Goal: Task Accomplishment & Management: Manage account settings

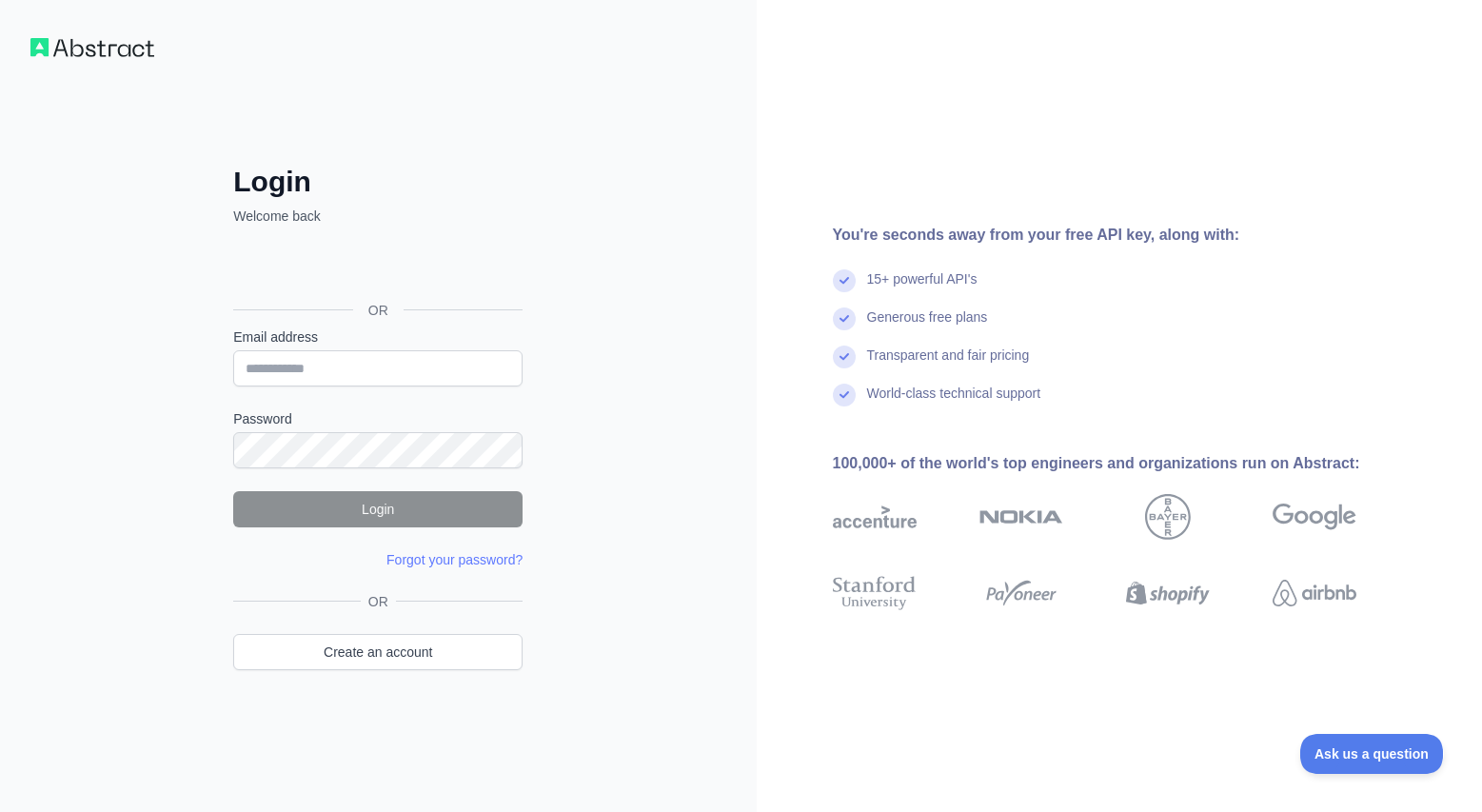
click at [100, 51] on img at bounding box center [92, 47] width 124 height 19
click at [144, 48] on img at bounding box center [92, 47] width 124 height 19
click at [128, 48] on img at bounding box center [92, 47] width 124 height 19
click at [66, 48] on img at bounding box center [92, 47] width 124 height 19
click at [19, 47] on div "Login Welcome back OR Email address Password Login Forgot your password? Please…" at bounding box center [379, 406] width 757 height 812
